Goal: Task Accomplishment & Management: Use online tool/utility

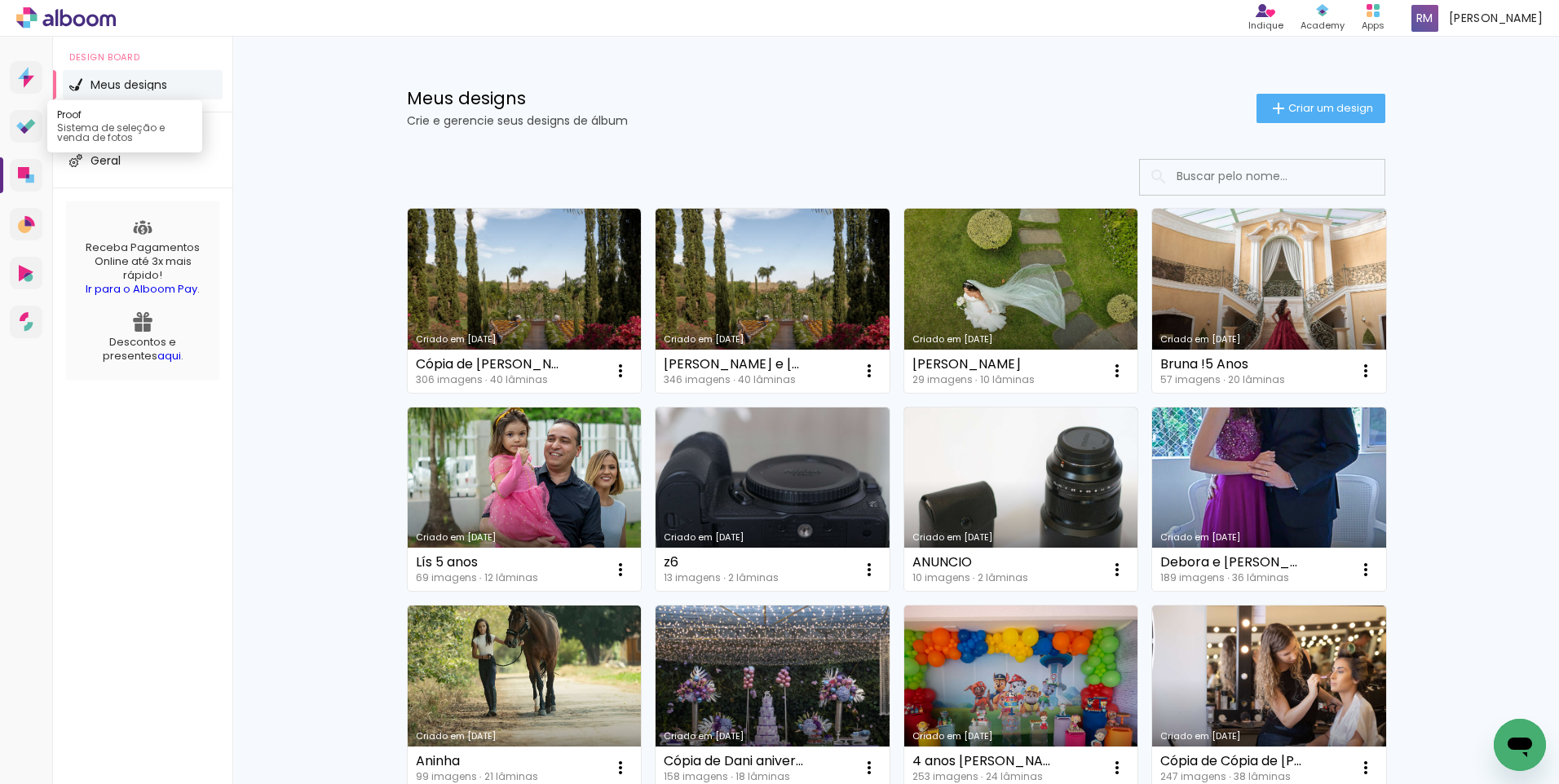
click at [28, 127] on icon at bounding box center [30, 124] width 10 height 10
